Goal: Task Accomplishment & Management: Manage account settings

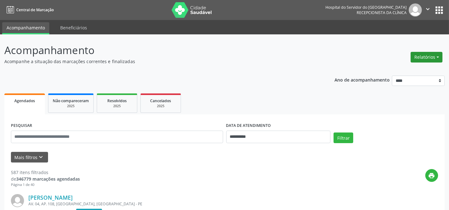
click at [439, 58] on button "Relatórios" at bounding box center [427, 57] width 32 height 11
click at [417, 69] on link "Agendamentos" at bounding box center [409, 70] width 67 height 9
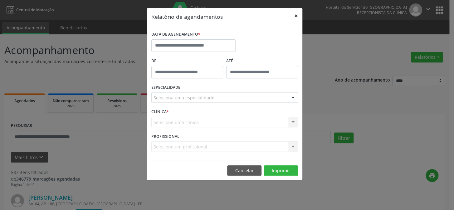
click at [297, 16] on button "×" at bounding box center [296, 15] width 12 height 15
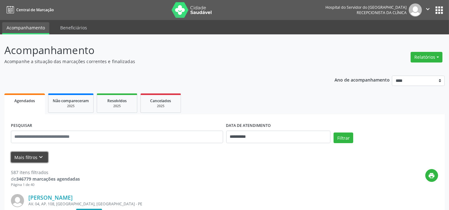
click at [32, 157] on button "Mais filtros keyboard_arrow_down" at bounding box center [29, 157] width 37 height 11
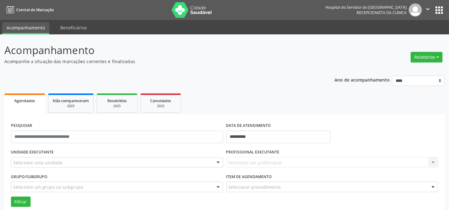
click at [201, 162] on div "Selecione uma unidade" at bounding box center [117, 162] width 212 height 11
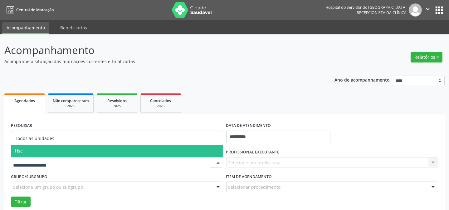
click at [202, 151] on span "Hse" at bounding box center [117, 151] width 212 height 12
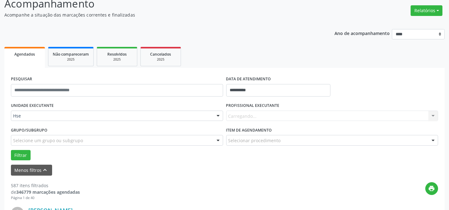
scroll to position [57, 0]
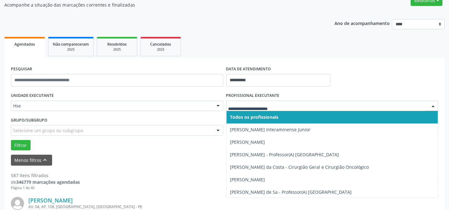
click at [435, 106] on div at bounding box center [433, 106] width 9 height 11
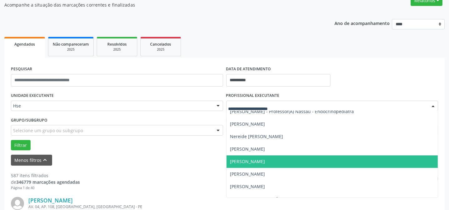
scroll to position [3719, 0]
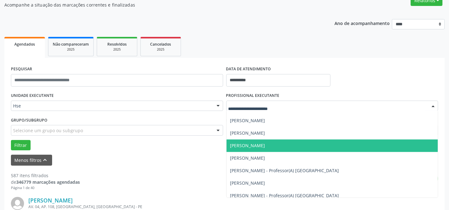
click at [312, 146] on span "[PERSON_NAME]" at bounding box center [333, 145] width 212 height 12
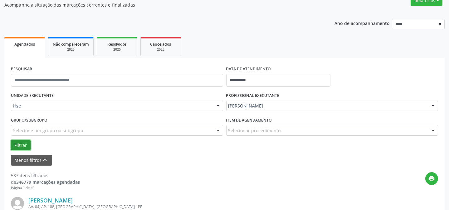
click at [18, 144] on button "Filtrar" at bounding box center [21, 145] width 20 height 11
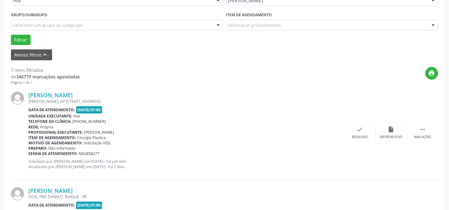
scroll to position [170, 0]
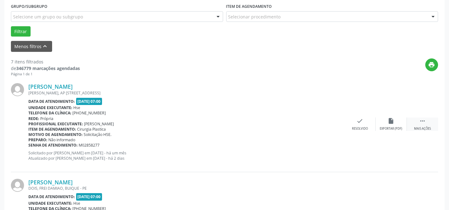
click at [425, 122] on icon "" at bounding box center [422, 120] width 7 height 7
click at [392, 124] on div "alarm_off Não compareceu" at bounding box center [391, 123] width 31 height 13
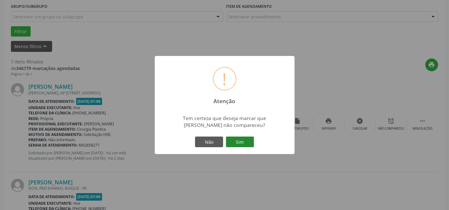
click at [244, 141] on button "Sim" at bounding box center [240, 141] width 28 height 11
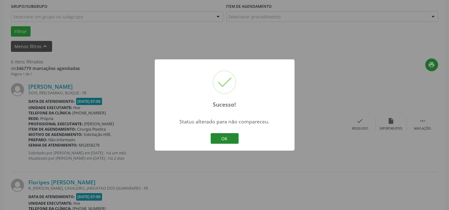
click at [231, 139] on button "OK" at bounding box center [225, 138] width 28 height 11
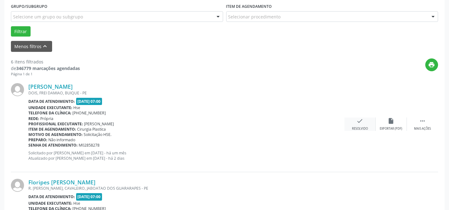
click at [361, 124] on div "check Resolvido" at bounding box center [360, 123] width 31 height 13
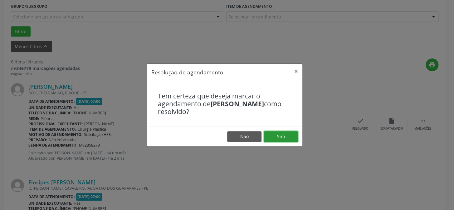
click at [289, 136] on button "Sim" at bounding box center [281, 136] width 34 height 11
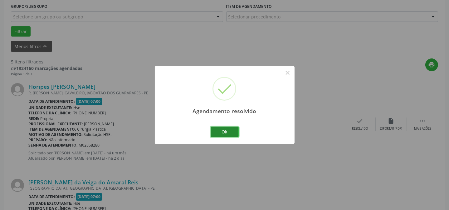
click at [231, 132] on button "Ok" at bounding box center [225, 131] width 28 height 11
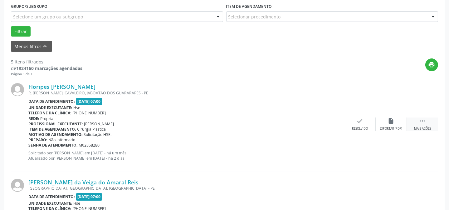
click at [425, 122] on icon "" at bounding box center [422, 120] width 7 height 7
click at [390, 121] on icon "alarm_off" at bounding box center [391, 120] width 7 height 7
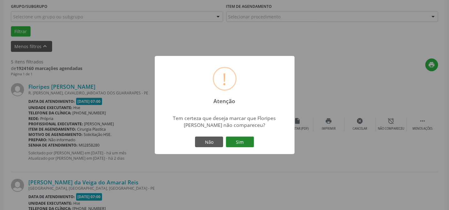
click at [245, 141] on button "Sim" at bounding box center [240, 141] width 28 height 11
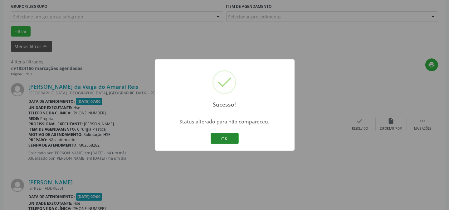
click at [232, 140] on button "OK" at bounding box center [225, 138] width 28 height 11
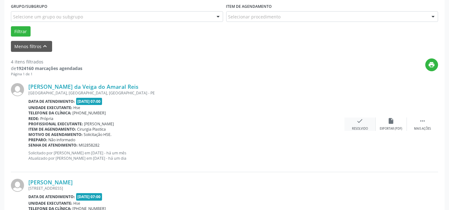
click at [366, 125] on div "check Resolvido" at bounding box center [360, 123] width 31 height 13
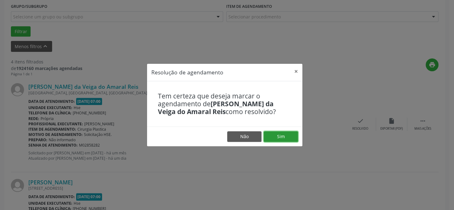
click at [287, 138] on button "Sim" at bounding box center [281, 136] width 34 height 11
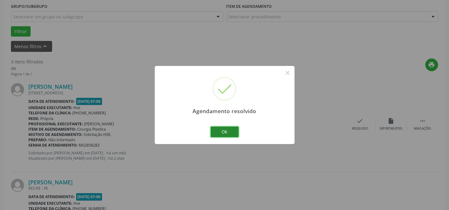
click at [229, 132] on button "Ok" at bounding box center [225, 131] width 28 height 11
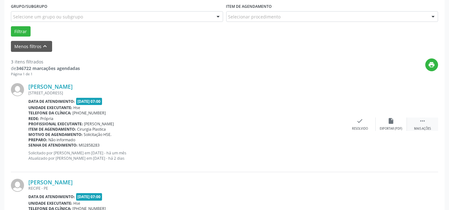
click at [423, 121] on icon "" at bounding box center [422, 120] width 7 height 7
click at [396, 122] on div "alarm_off Não compareceu" at bounding box center [391, 123] width 31 height 13
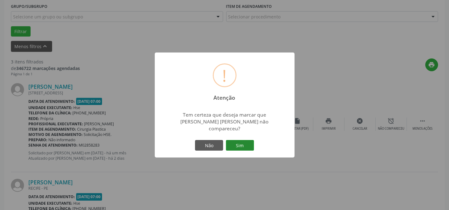
click at [249, 140] on button "Sim" at bounding box center [240, 145] width 28 height 11
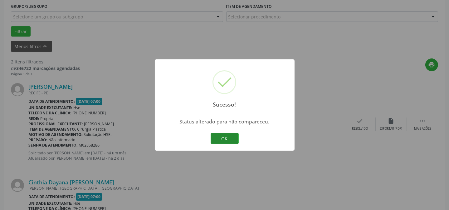
click at [228, 140] on button "OK" at bounding box center [225, 138] width 28 height 11
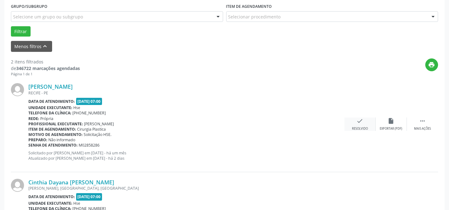
click at [356, 124] on div "check Resolvido" at bounding box center [360, 123] width 31 height 13
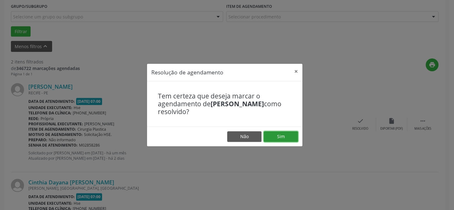
click at [291, 136] on button "Sim" at bounding box center [281, 136] width 34 height 11
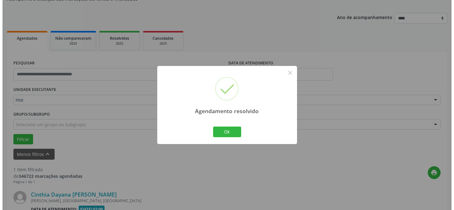
scroll to position [143, 0]
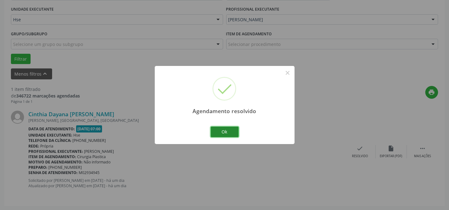
click at [224, 130] on button "Ok" at bounding box center [225, 131] width 28 height 11
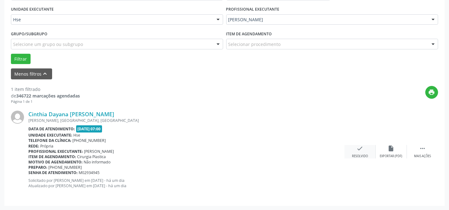
click at [362, 151] on icon "check" at bounding box center [360, 148] width 7 height 7
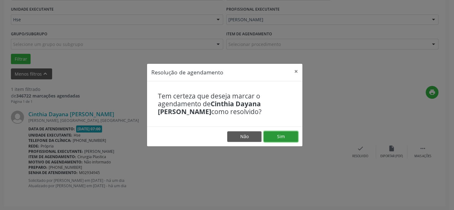
click at [284, 137] on button "Sim" at bounding box center [281, 136] width 34 height 11
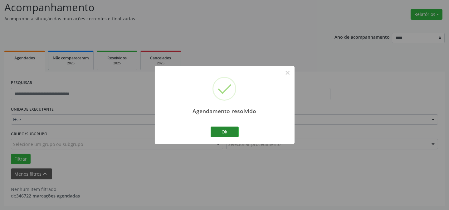
scroll to position [42, 0]
click at [230, 131] on button "Ok" at bounding box center [225, 131] width 28 height 11
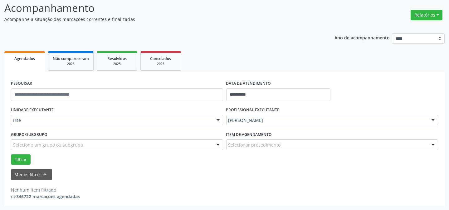
click at [434, 119] on div at bounding box center [433, 120] width 9 height 11
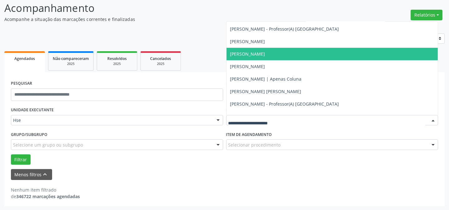
scroll to position [852, 0]
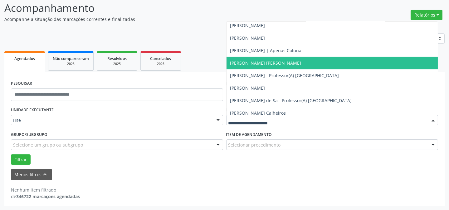
click at [327, 63] on span "[PERSON_NAME] [PERSON_NAME]" at bounding box center [333, 63] width 212 height 12
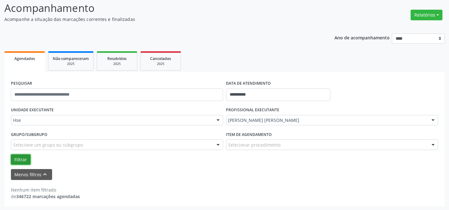
click at [21, 160] on button "Filtrar" at bounding box center [21, 159] width 20 height 11
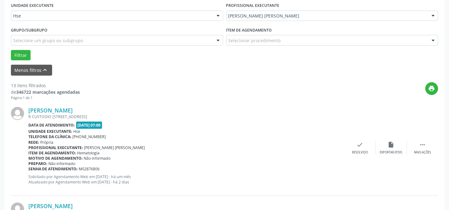
scroll to position [156, 0]
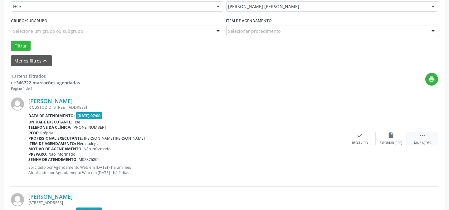
click at [421, 136] on icon "" at bounding box center [422, 135] width 7 height 7
click at [398, 140] on div "alarm_off Não compareceu" at bounding box center [391, 138] width 31 height 13
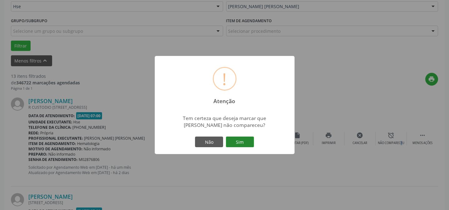
click at [243, 141] on button "Sim" at bounding box center [240, 141] width 28 height 11
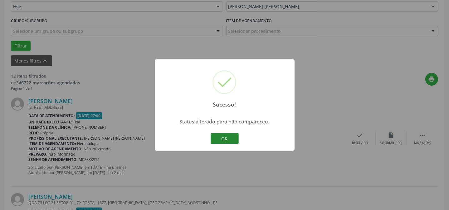
click at [224, 140] on button "OK" at bounding box center [225, 138] width 28 height 11
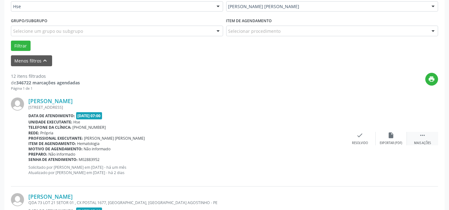
click at [428, 134] on div " Mais ações" at bounding box center [422, 138] width 31 height 13
click at [400, 140] on div "alarm_off Não compareceu" at bounding box center [391, 138] width 31 height 13
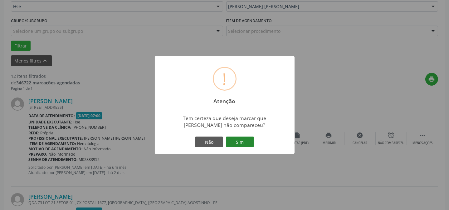
click at [247, 144] on button "Sim" at bounding box center [240, 141] width 28 height 11
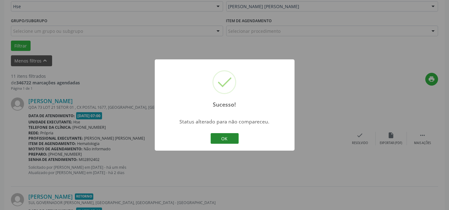
click at [223, 139] on button "OK" at bounding box center [225, 138] width 28 height 11
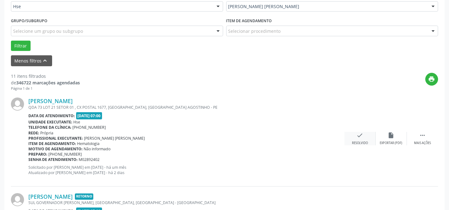
click at [362, 139] on div "check Resolvido" at bounding box center [360, 138] width 31 height 13
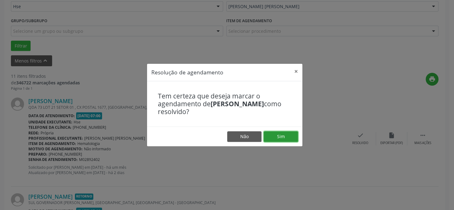
click at [284, 140] on button "Sim" at bounding box center [281, 136] width 34 height 11
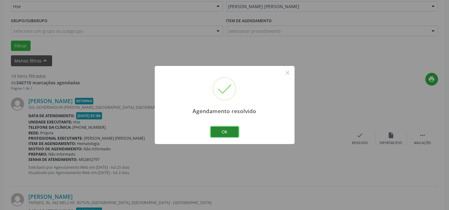
click at [223, 132] on button "Ok" at bounding box center [225, 131] width 28 height 11
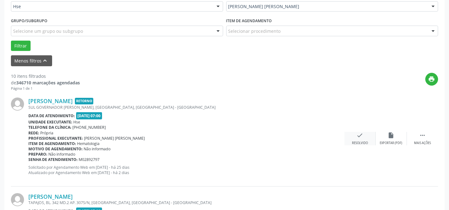
click at [365, 136] on div "check Resolvido" at bounding box center [360, 138] width 31 height 13
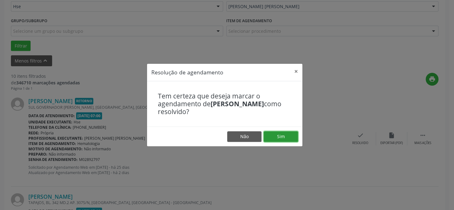
click at [278, 139] on button "Sim" at bounding box center [281, 136] width 34 height 11
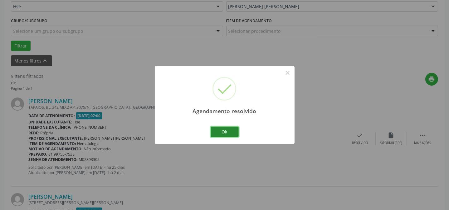
click at [230, 134] on button "Ok" at bounding box center [225, 131] width 28 height 11
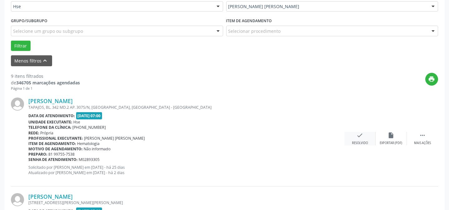
click at [364, 140] on div "check Resolvido" at bounding box center [360, 138] width 31 height 13
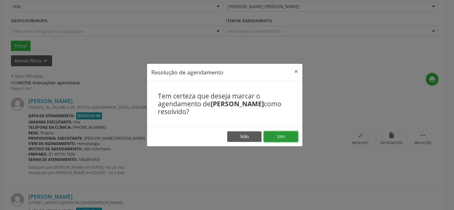
click at [286, 140] on button "Sim" at bounding box center [281, 136] width 34 height 11
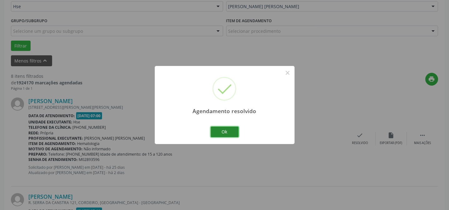
click at [225, 132] on button "Ok" at bounding box center [225, 131] width 28 height 11
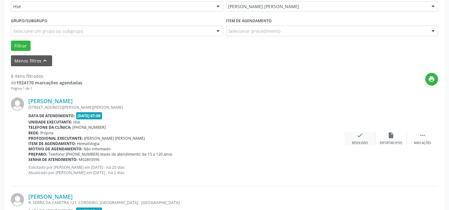
click at [353, 140] on div "check Resolvido" at bounding box center [360, 138] width 31 height 13
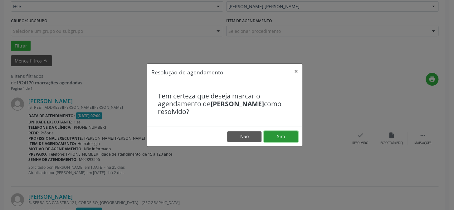
click at [290, 138] on button "Sim" at bounding box center [281, 136] width 34 height 11
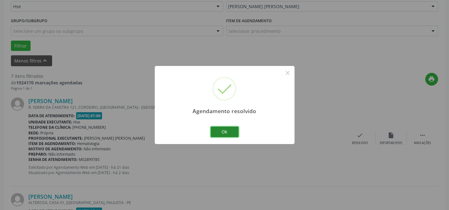
click at [222, 134] on button "Ok" at bounding box center [225, 131] width 28 height 11
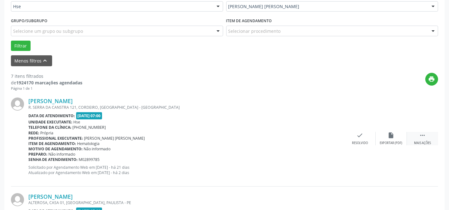
click at [421, 137] on icon "" at bounding box center [422, 135] width 7 height 7
click at [390, 137] on icon "alarm_off" at bounding box center [391, 135] width 7 height 7
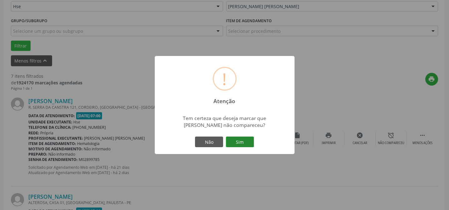
click at [250, 140] on button "Sim" at bounding box center [240, 141] width 28 height 11
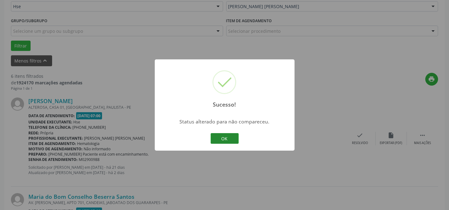
click at [226, 140] on button "OK" at bounding box center [225, 138] width 28 height 11
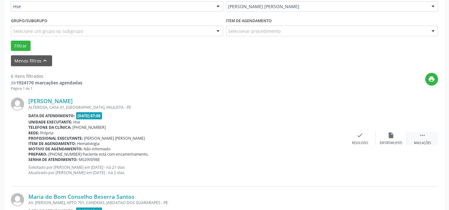
click at [423, 137] on icon "" at bounding box center [422, 135] width 7 height 7
click at [400, 134] on div "alarm_off Não compareceu" at bounding box center [391, 138] width 31 height 13
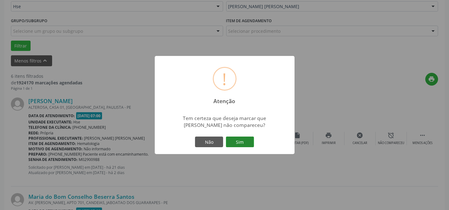
click at [247, 141] on button "Sim" at bounding box center [240, 141] width 28 height 11
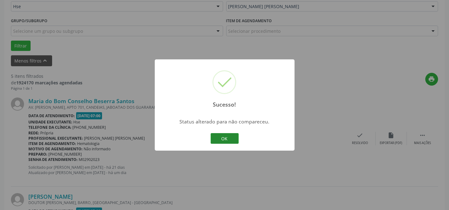
click at [224, 137] on button "OK" at bounding box center [225, 138] width 28 height 11
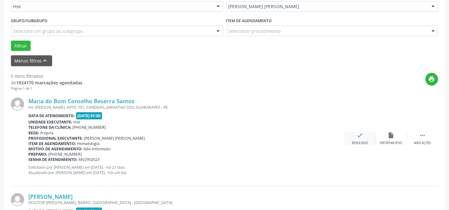
click at [364, 137] on div "check Resolvido" at bounding box center [360, 138] width 31 height 13
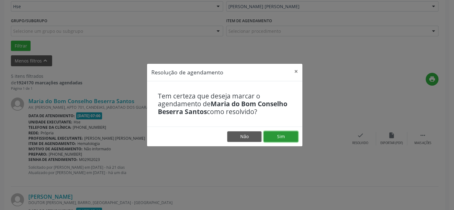
click at [296, 137] on button "Sim" at bounding box center [281, 136] width 34 height 11
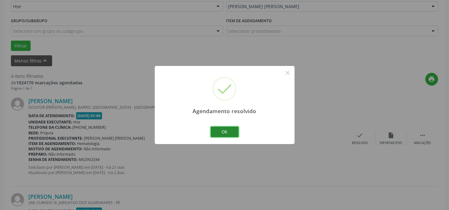
click at [223, 128] on button "Ok" at bounding box center [225, 131] width 28 height 11
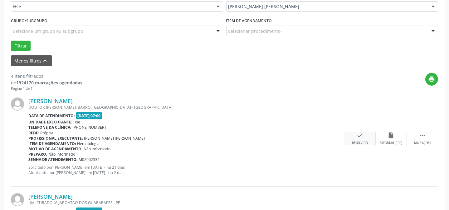
click at [359, 137] on icon "check" at bounding box center [360, 135] width 7 height 7
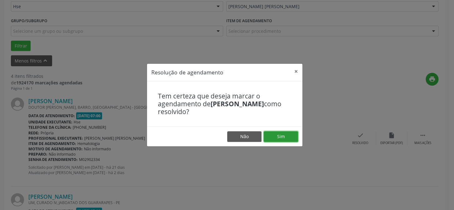
click at [285, 136] on button "Sim" at bounding box center [281, 136] width 34 height 11
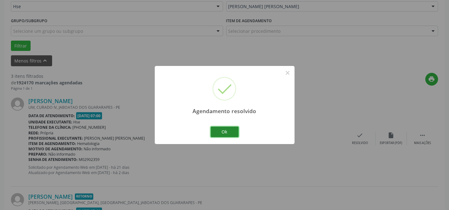
click at [233, 131] on button "Ok" at bounding box center [225, 131] width 28 height 11
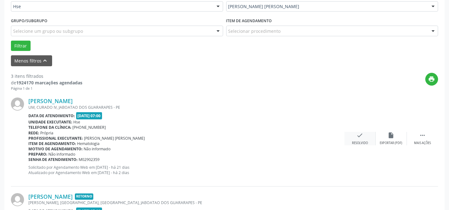
click at [354, 140] on div "check Resolvido" at bounding box center [360, 138] width 31 height 13
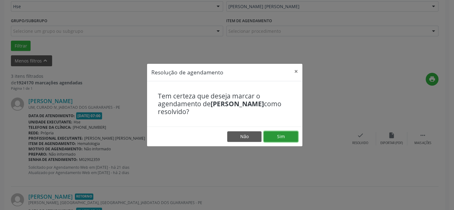
click at [292, 136] on button "Sim" at bounding box center [281, 136] width 34 height 11
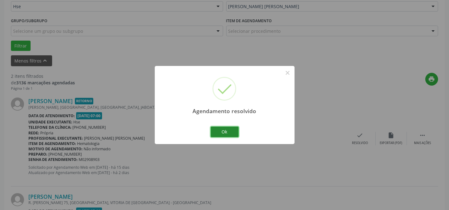
click at [230, 130] on button "Ok" at bounding box center [225, 131] width 28 height 11
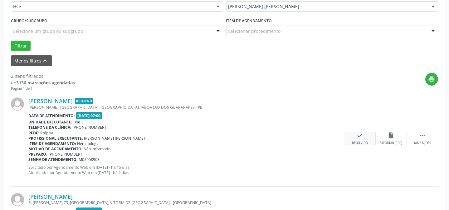
click at [359, 138] on icon "check" at bounding box center [360, 135] width 7 height 7
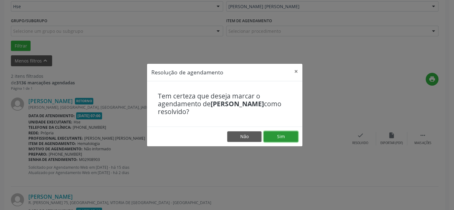
click at [294, 139] on button "Sim" at bounding box center [281, 136] width 34 height 11
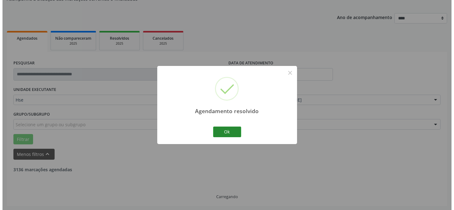
scroll to position [143, 0]
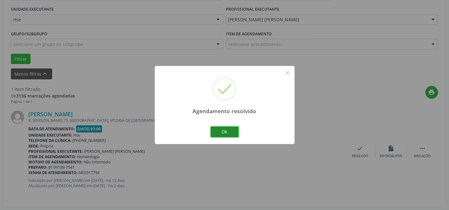
click at [218, 134] on button "Ok" at bounding box center [225, 131] width 28 height 11
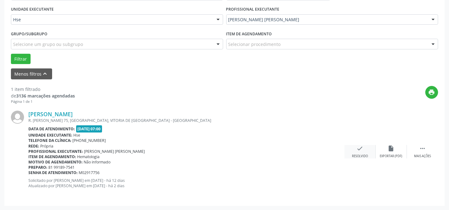
click at [357, 147] on icon "check" at bounding box center [360, 148] width 7 height 7
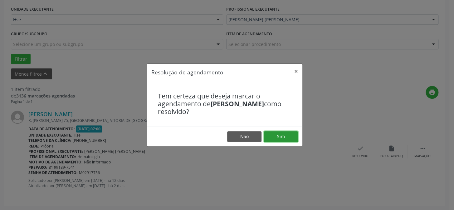
click at [292, 135] on button "Sim" at bounding box center [281, 136] width 34 height 11
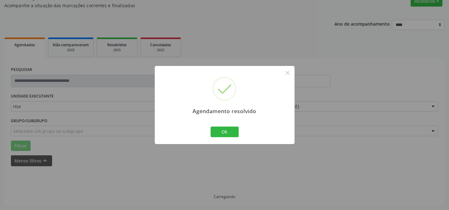
scroll to position [42, 0]
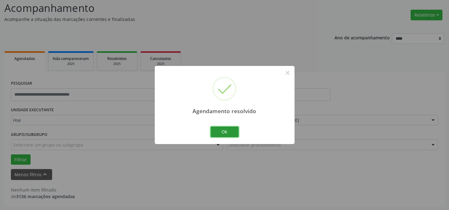
click at [228, 131] on button "Ok" at bounding box center [225, 131] width 28 height 11
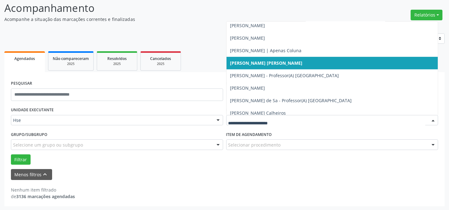
click at [433, 121] on div at bounding box center [433, 120] width 9 height 11
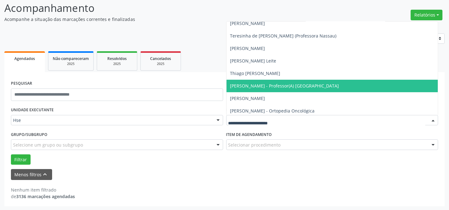
scroll to position [4486, 0]
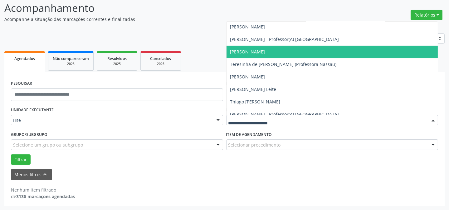
click at [325, 51] on span "[PERSON_NAME]" at bounding box center [333, 52] width 212 height 12
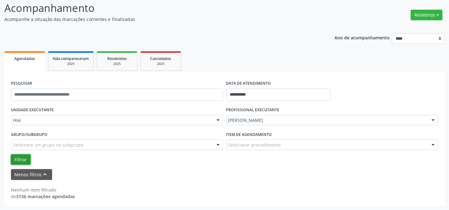
click at [20, 159] on button "Filtrar" at bounding box center [21, 159] width 20 height 11
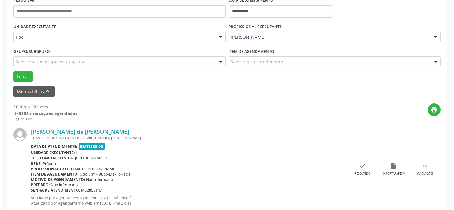
scroll to position [127, 0]
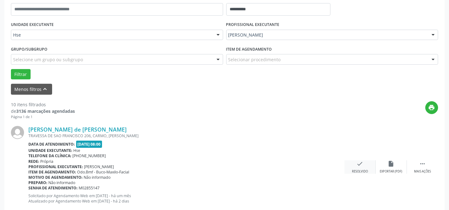
click at [356, 166] on div "check Resolvido" at bounding box center [360, 166] width 31 height 13
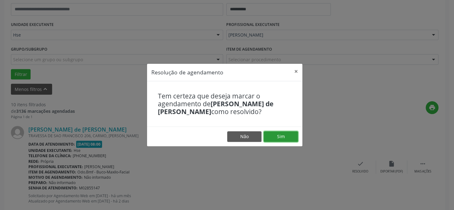
click at [281, 135] on button "Sim" at bounding box center [281, 136] width 34 height 11
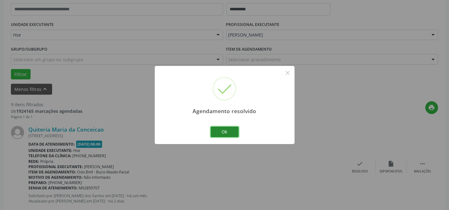
click at [230, 132] on button "Ok" at bounding box center [225, 131] width 28 height 11
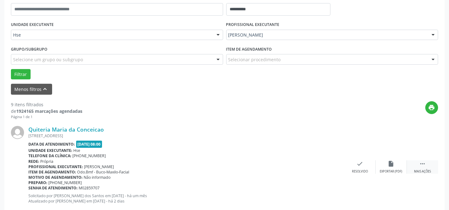
click at [426, 169] on div "Mais ações" at bounding box center [422, 171] width 17 height 4
click at [396, 164] on div "alarm_off Não compareceu" at bounding box center [391, 166] width 31 height 13
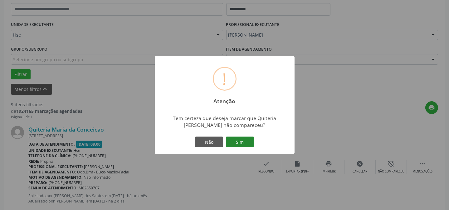
click at [245, 140] on button "Sim" at bounding box center [240, 141] width 28 height 11
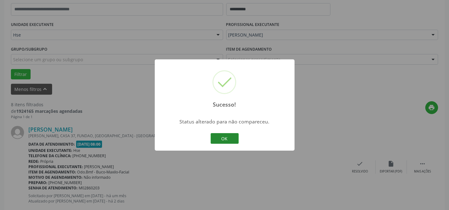
click at [236, 139] on button "OK" at bounding box center [225, 138] width 28 height 11
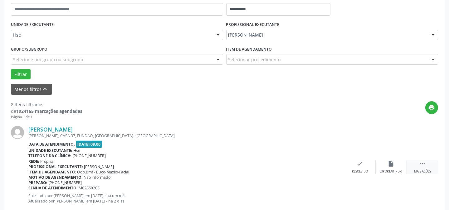
click at [430, 168] on div " Mais ações" at bounding box center [422, 166] width 31 height 13
click at [393, 170] on div "alarm_off Não compareceu" at bounding box center [391, 166] width 31 height 13
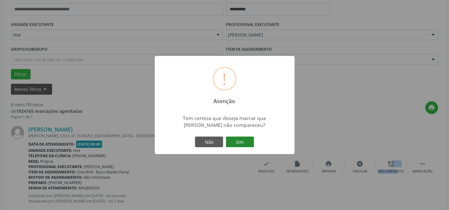
click at [243, 139] on button "Sim" at bounding box center [240, 141] width 28 height 11
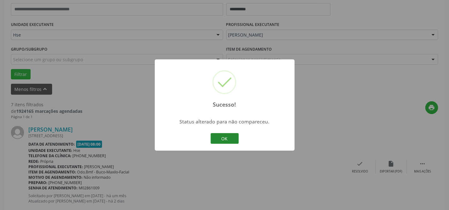
click at [229, 137] on button "OK" at bounding box center [225, 138] width 28 height 11
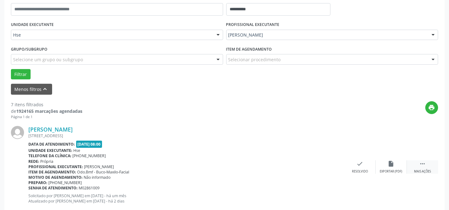
click at [426, 166] on icon "" at bounding box center [422, 163] width 7 height 7
click at [392, 167] on div "alarm_off Não compareceu" at bounding box center [391, 166] width 31 height 13
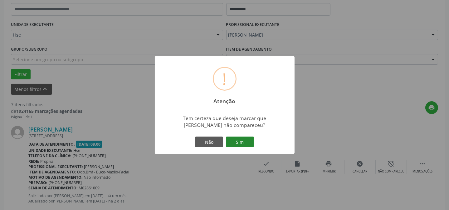
click at [250, 144] on button "Sim" at bounding box center [240, 141] width 28 height 11
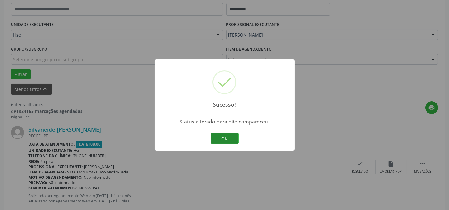
click at [226, 137] on button "OK" at bounding box center [225, 138] width 28 height 11
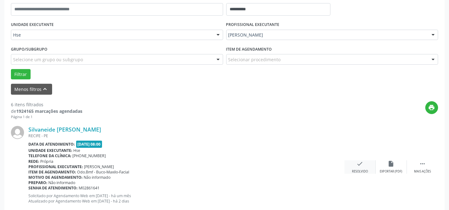
click at [354, 164] on div "check Resolvido" at bounding box center [360, 166] width 31 height 13
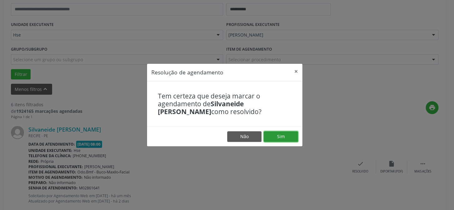
click at [285, 138] on button "Sim" at bounding box center [281, 136] width 34 height 11
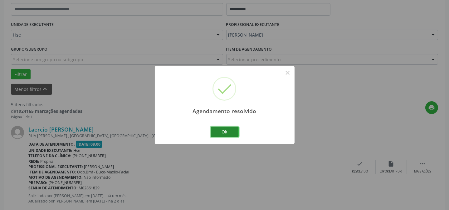
click at [228, 131] on button "Ok" at bounding box center [225, 131] width 28 height 11
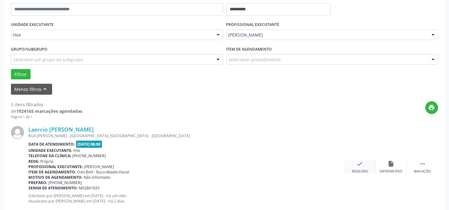
click at [369, 162] on div "check Resolvido" at bounding box center [360, 166] width 31 height 13
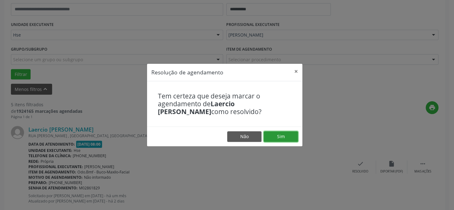
click at [286, 133] on button "Sim" at bounding box center [281, 136] width 34 height 11
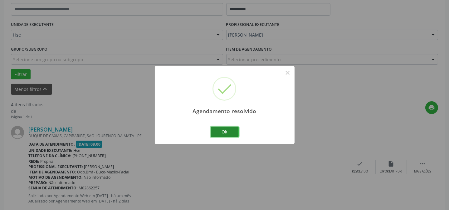
click at [234, 133] on button "Ok" at bounding box center [225, 131] width 28 height 11
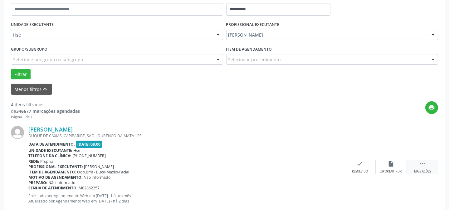
click at [420, 162] on icon "" at bounding box center [422, 163] width 7 height 7
click at [388, 164] on icon "alarm_off" at bounding box center [391, 163] width 7 height 7
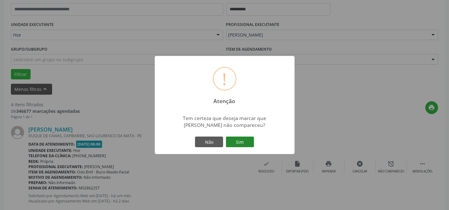
click at [246, 144] on button "Sim" at bounding box center [240, 141] width 28 height 11
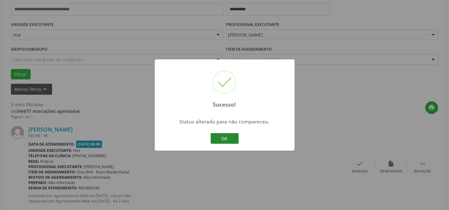
click at [225, 137] on button "OK" at bounding box center [225, 138] width 28 height 11
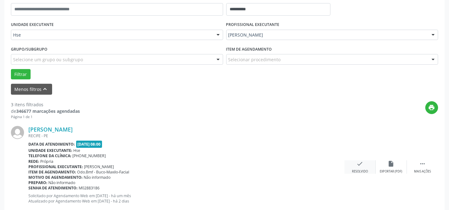
click at [359, 166] on icon "check" at bounding box center [360, 163] width 7 height 7
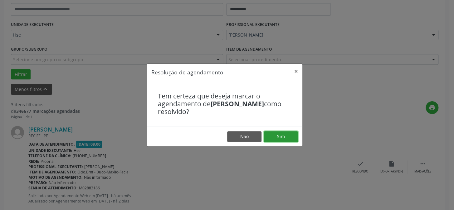
click at [282, 139] on button "Sim" at bounding box center [281, 136] width 34 height 11
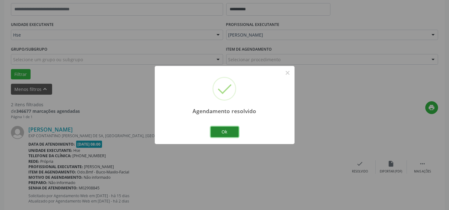
click at [228, 131] on button "Ok" at bounding box center [225, 131] width 28 height 11
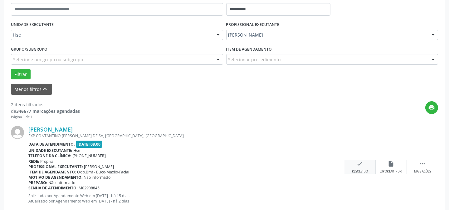
click at [366, 165] on div "check Resolvido" at bounding box center [360, 166] width 31 height 13
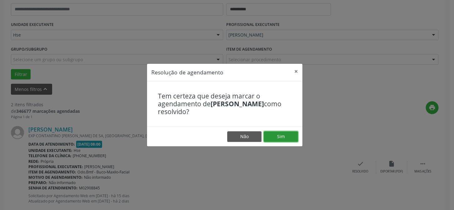
click at [291, 135] on button "Sim" at bounding box center [281, 136] width 34 height 11
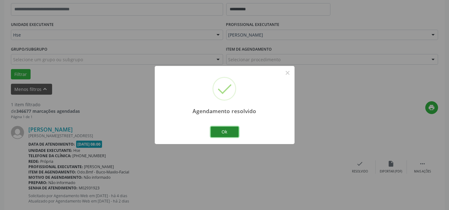
click at [222, 131] on button "Ok" at bounding box center [225, 131] width 28 height 11
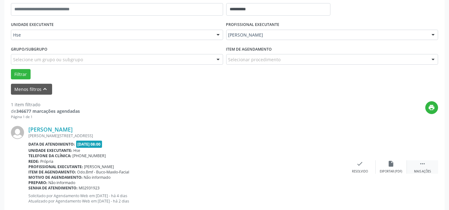
click at [423, 166] on icon "" at bounding box center [422, 163] width 7 height 7
click at [392, 163] on icon "alarm_off" at bounding box center [391, 163] width 7 height 7
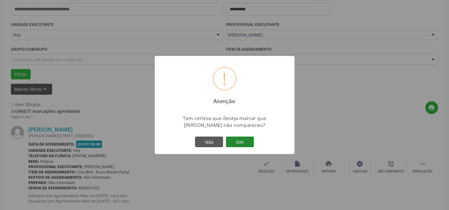
click at [240, 144] on button "Sim" at bounding box center [240, 141] width 28 height 11
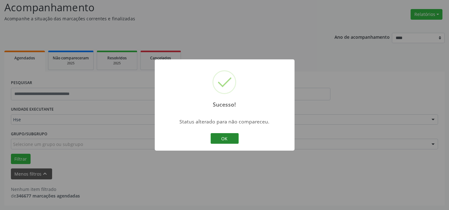
scroll to position [42, 0]
click at [220, 138] on button "OK" at bounding box center [225, 138] width 28 height 11
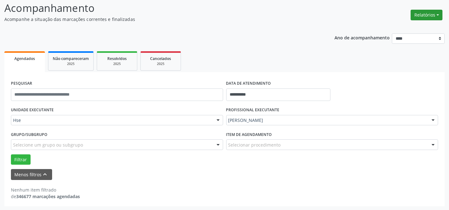
click at [431, 17] on button "Relatórios" at bounding box center [427, 15] width 32 height 11
click at [403, 28] on link "Agendamentos" at bounding box center [409, 28] width 67 height 9
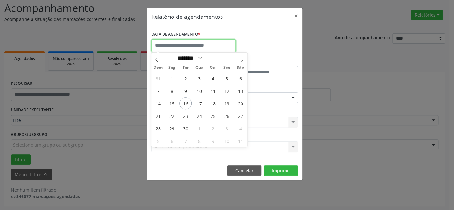
click at [187, 48] on input "text" at bounding box center [193, 45] width 84 height 12
click at [198, 102] on span "17" at bounding box center [199, 103] width 12 height 12
type input "**********"
click at [198, 102] on span "17" at bounding box center [199, 103] width 12 height 12
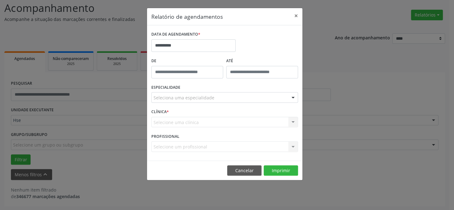
click at [208, 103] on div "ESPECIALIDADE Seleciona uma especialidade Todas as especialidades Alergologia A…" at bounding box center [225, 95] width 150 height 24
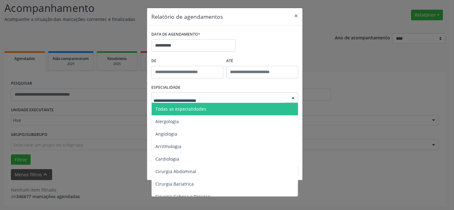
click at [190, 107] on span "Todas as especialidades" at bounding box center [181, 109] width 51 height 6
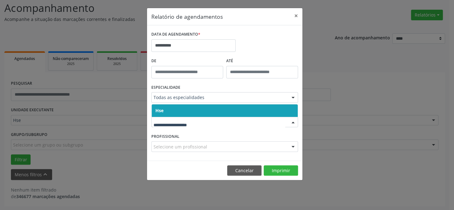
click at [195, 138] on div "PROFISSIONAL Selecione um profissional Nenhum resultado encontrado para: " " Nã…" at bounding box center [225, 143] width 150 height 24
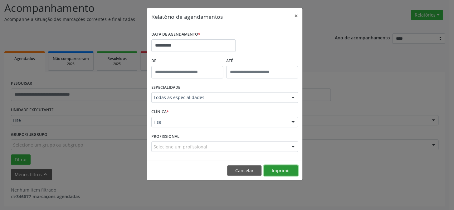
click at [277, 174] on button "Imprimir" at bounding box center [281, 170] width 34 height 11
